Goal: Task Accomplishment & Management: Manage account settings

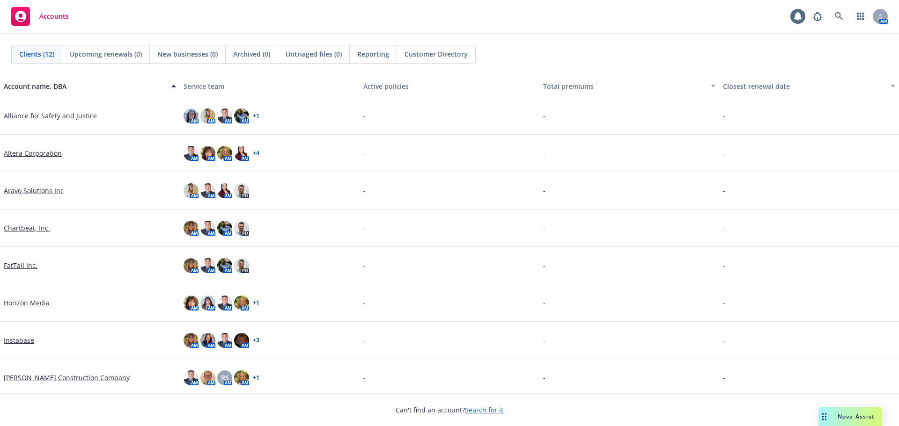
drag, startPoint x: 0, startPoint y: 0, endPoint x: 32, endPoint y: 155, distance: 158.2
click at [32, 155] on link "Altera Corporation" at bounding box center [33, 153] width 58 height 10
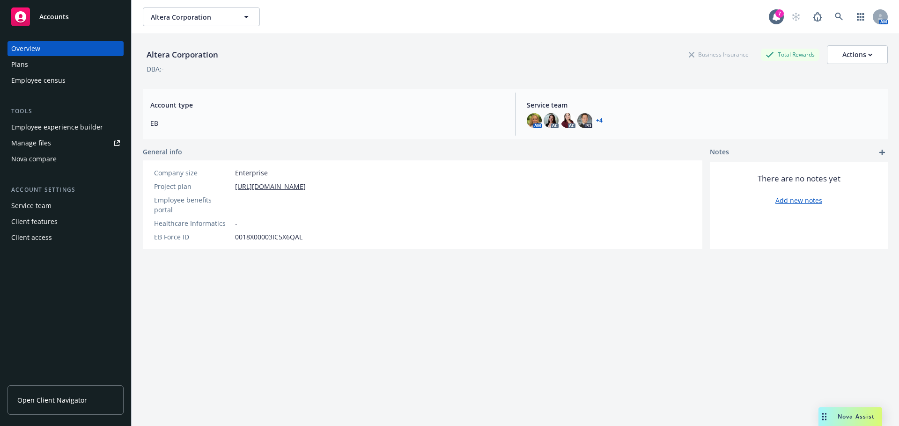
click at [41, 67] on div "Plans" at bounding box center [65, 64] width 109 height 15
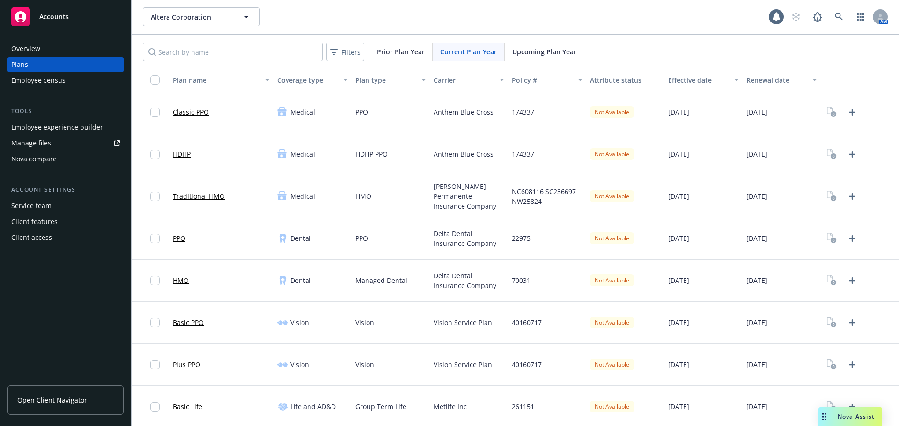
click at [34, 142] on div "Manage files" at bounding box center [31, 143] width 40 height 15
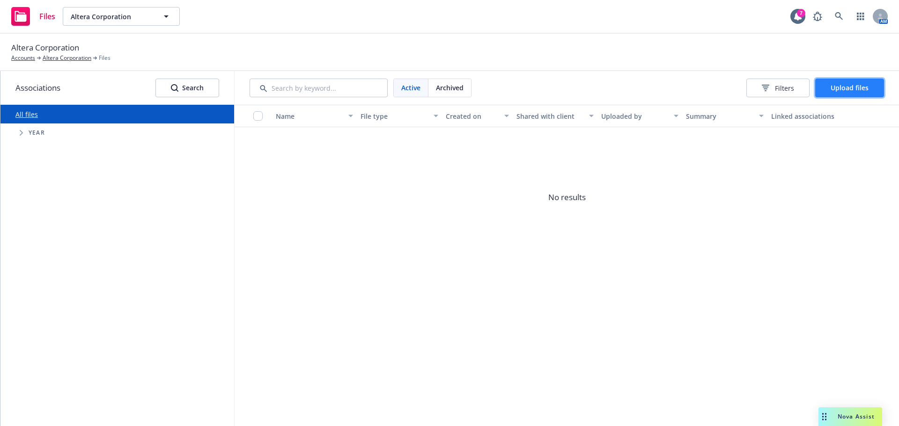
click at [835, 90] on span "Upload files" at bounding box center [849, 87] width 38 height 9
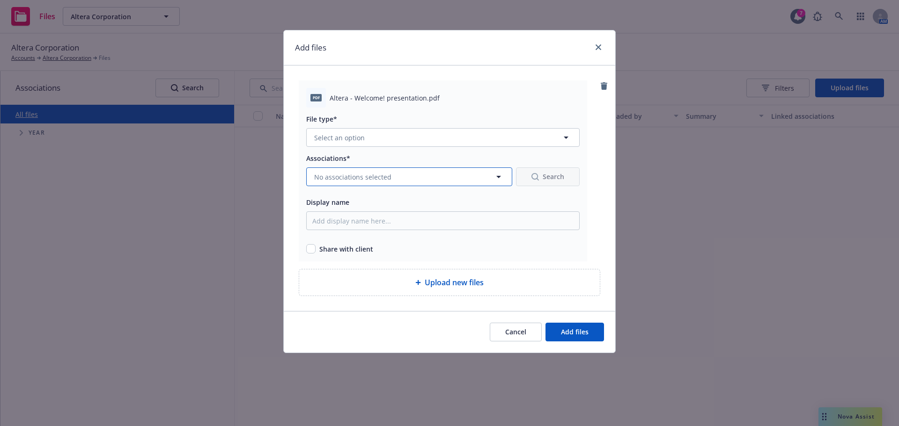
click at [394, 176] on button "No associations selected" at bounding box center [409, 177] width 206 height 19
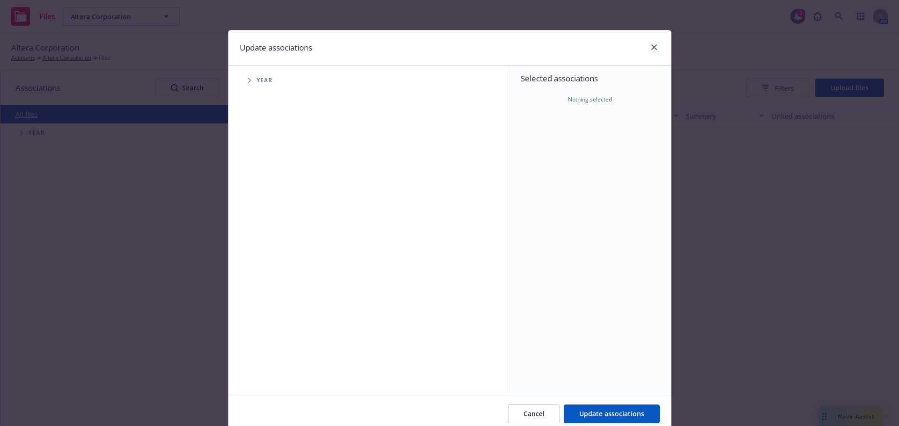
click at [242, 82] on span "Tree Example" at bounding box center [249, 80] width 15 height 15
click at [271, 212] on input "Tree Example" at bounding box center [272, 208] width 9 height 9
checkbox input "true"
click at [259, 210] on icon "Tree Example" at bounding box center [261, 209] width 4 height 6
click at [267, 231] on span "Tree Example" at bounding box center [272, 228] width 15 height 15
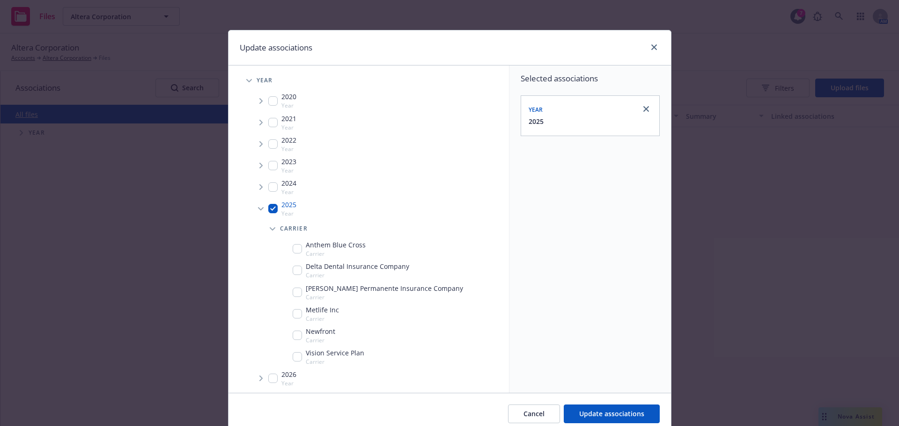
scroll to position [2, 0]
click at [297, 330] on input "Tree Example" at bounding box center [297, 333] width 9 height 9
checkbox input "true"
click at [580, 405] on button "Update associations" at bounding box center [612, 414] width 96 height 19
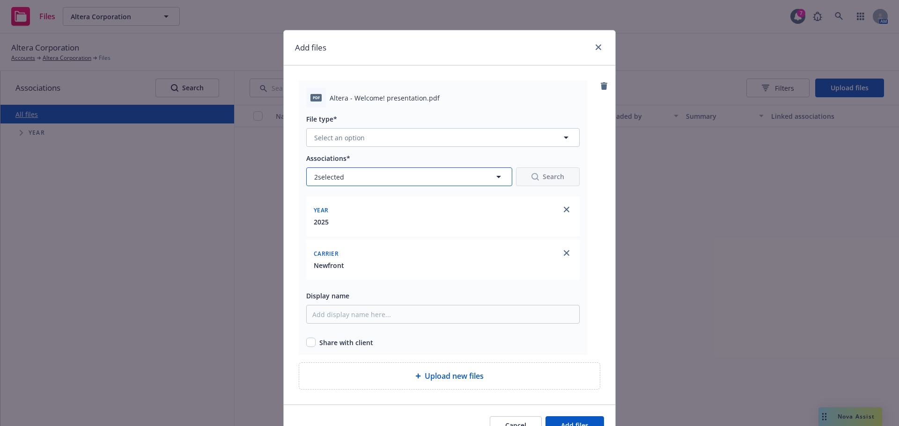
click at [423, 175] on button "2 selected" at bounding box center [409, 177] width 206 height 19
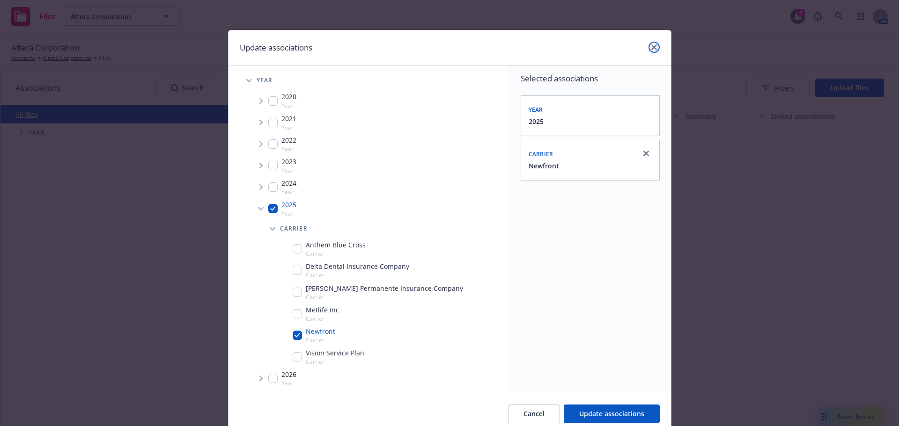
click at [652, 44] on link "close" at bounding box center [653, 47] width 11 height 11
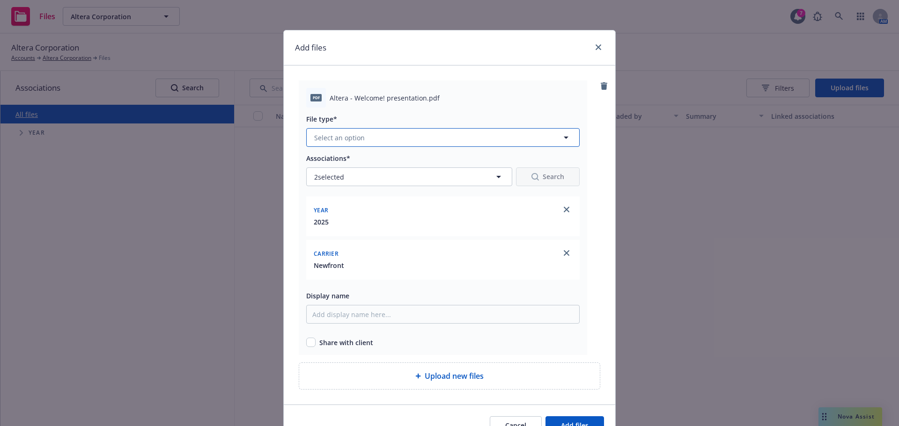
click at [382, 136] on button "Select an option" at bounding box center [442, 137] width 273 height 19
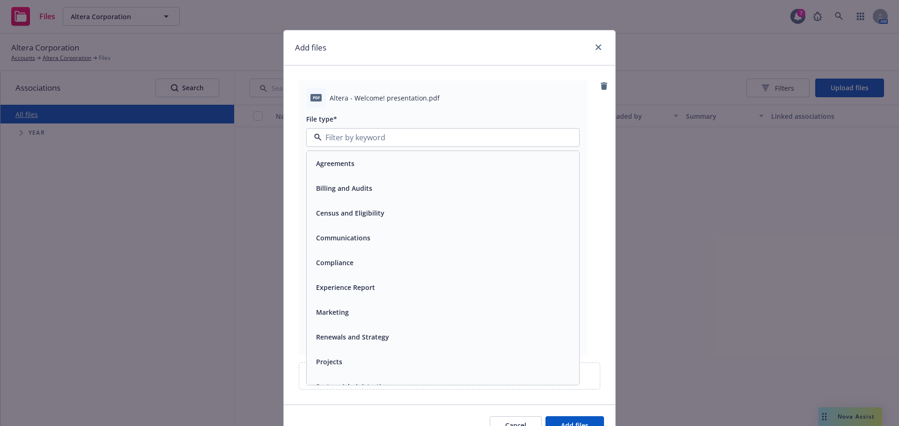
scroll to position [14, 0]
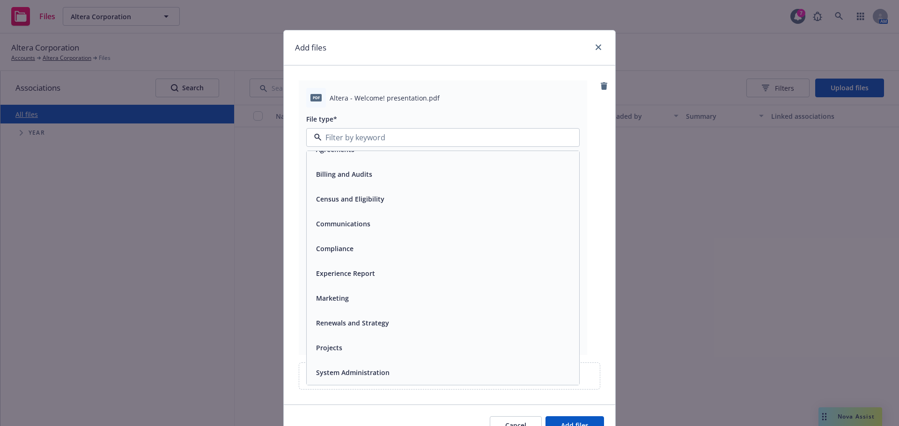
click at [289, 266] on div "pdf Altera - Welcome! presentation.pdf File type* Agreements Billing and Audits…" at bounding box center [449, 235] width 331 height 339
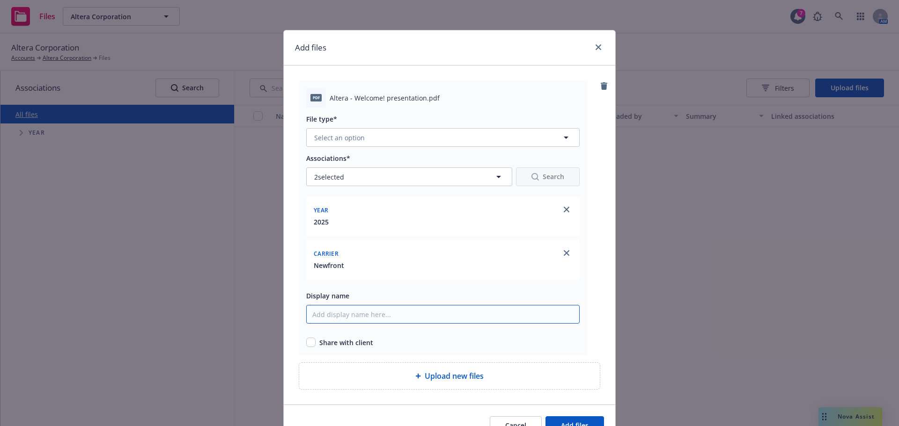
click at [351, 315] on input "Display name" at bounding box center [442, 314] width 273 height 19
type input "Newfront x Altera - Welcome! presentation"
click at [307, 346] on input "checkbox" at bounding box center [310, 342] width 9 height 9
checkbox input "true"
click at [373, 146] on button "Select an option" at bounding box center [442, 137] width 273 height 19
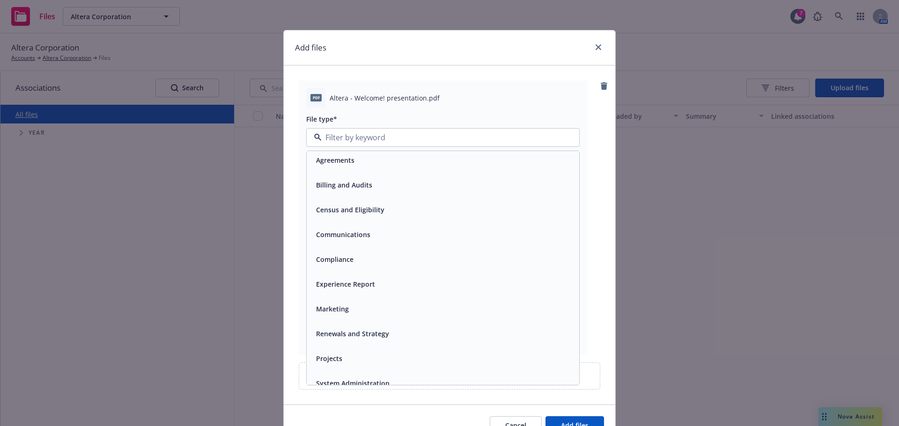
scroll to position [0, 0]
click at [382, 330] on div "Renewals and Strategy" at bounding box center [351, 337] width 79 height 14
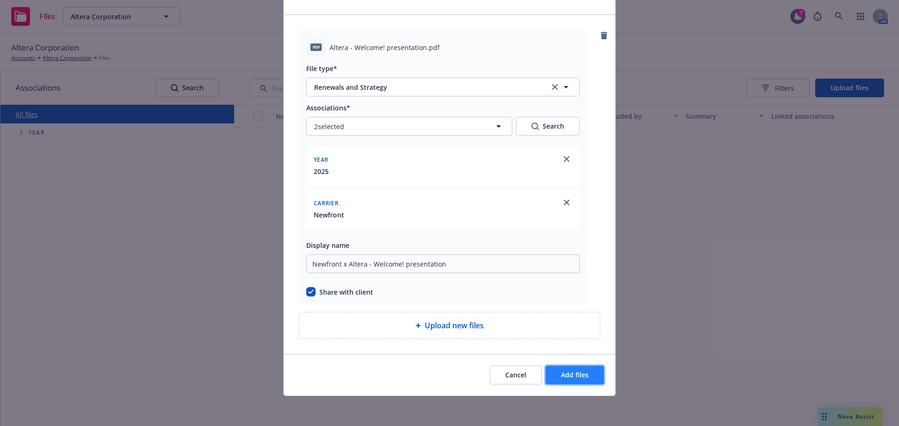
click at [571, 378] on span "Add files" at bounding box center [575, 375] width 28 height 9
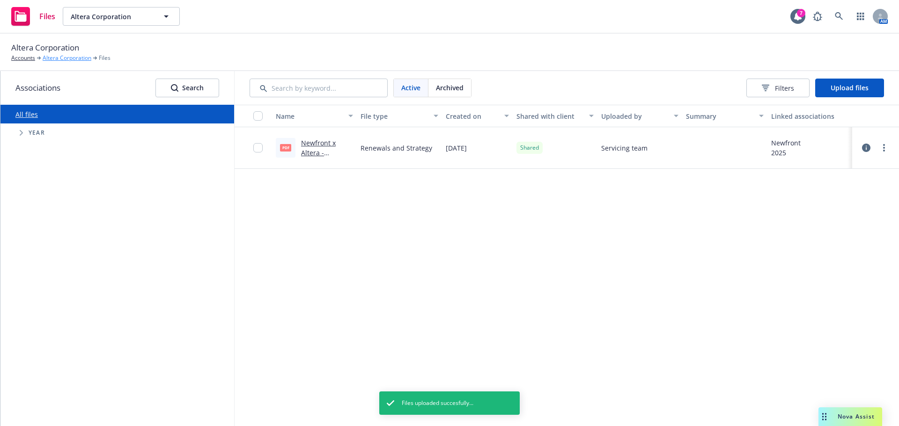
click at [54, 60] on link "Altera Corporation" at bounding box center [67, 58] width 49 height 8
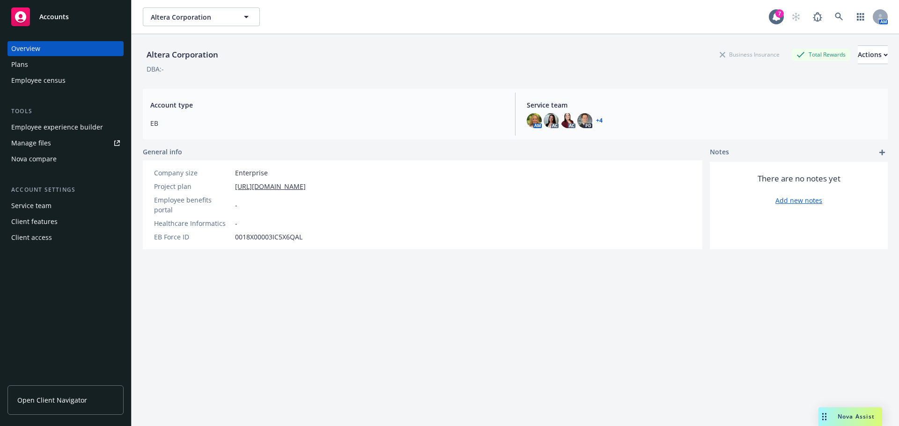
click at [43, 235] on div "Client access" at bounding box center [31, 237] width 41 height 15
